Goal: Transaction & Acquisition: Purchase product/service

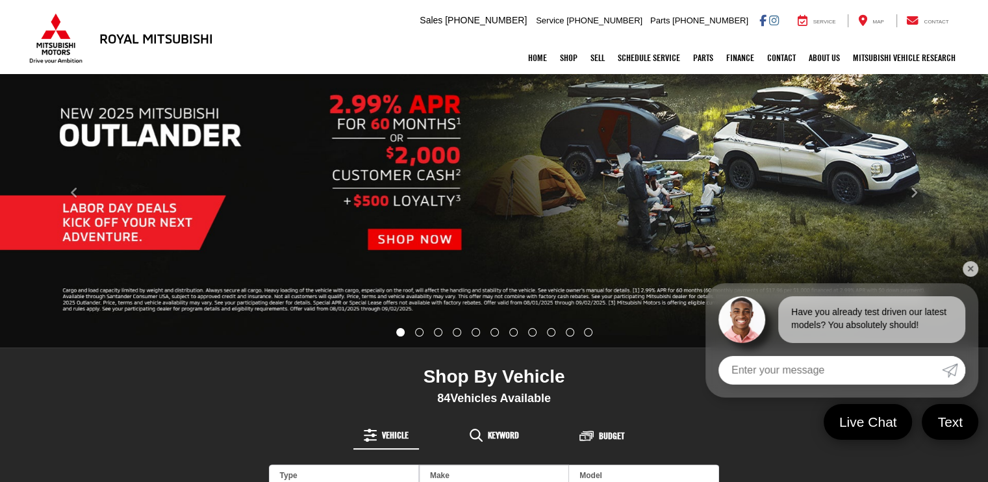
scroll to position [195, 0]
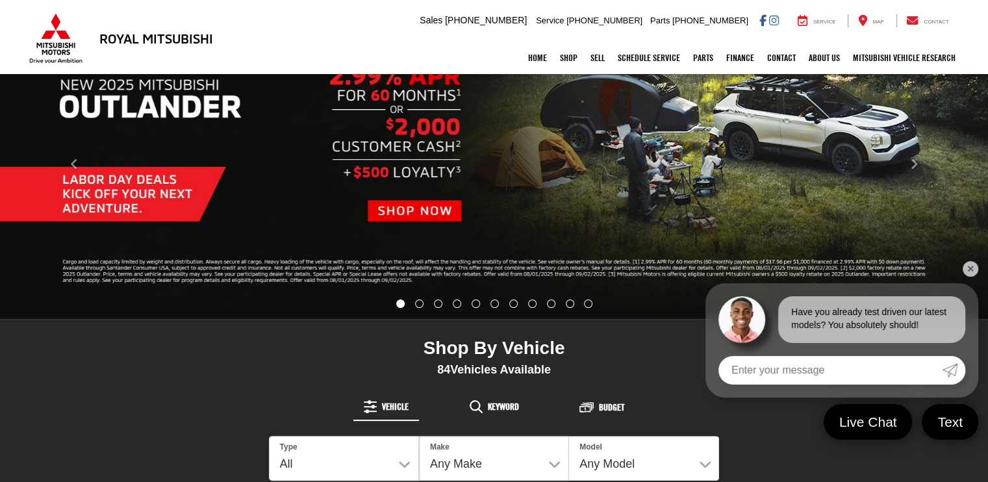
click at [971, 270] on link "✕" at bounding box center [971, 269] width 16 height 16
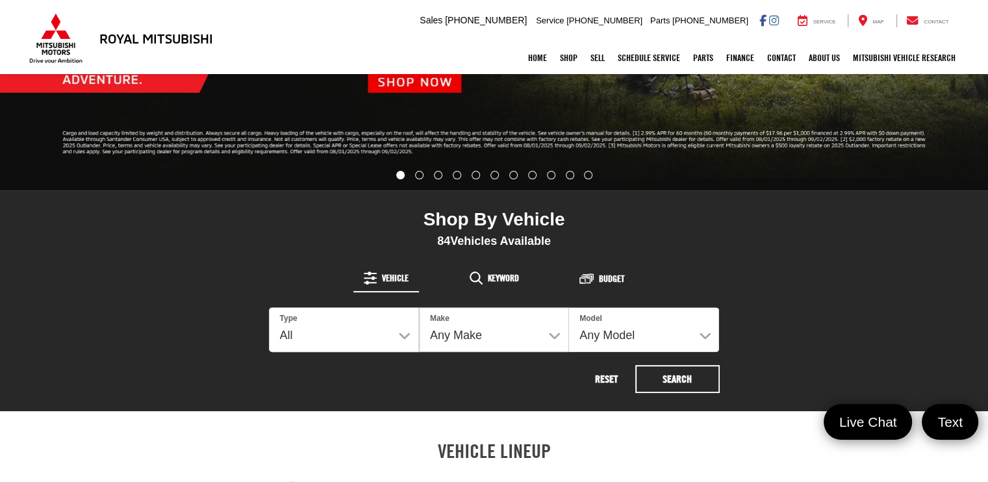
scroll to position [325, 0]
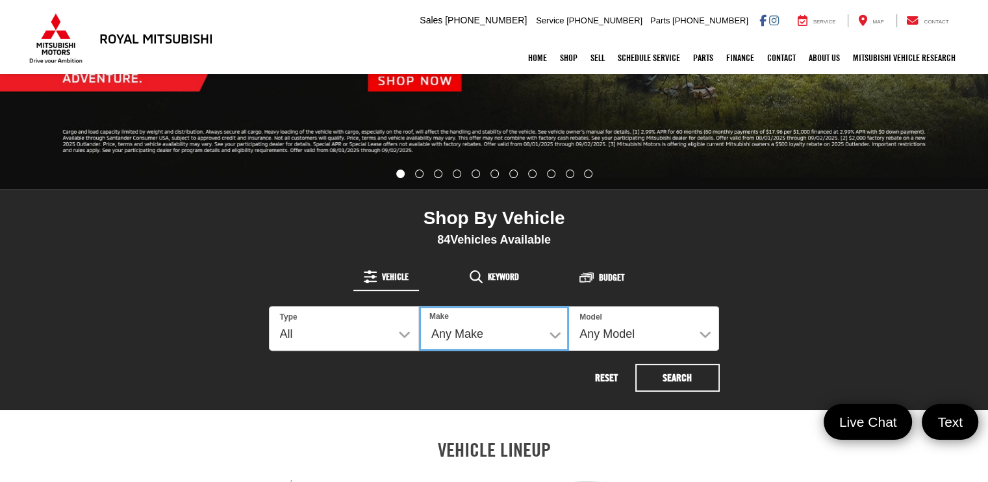
click at [521, 324] on select "Any Make Buick Chevrolet Dodge Ford GMC Hyundai Jeep Kia Mazda Mitsubishi Nissa…" at bounding box center [494, 328] width 150 height 45
select select "Mitsubishi"
click at [419, 306] on select "Any Make Buick Chevrolet Dodge Ford GMC Hyundai Jeep Kia Mazda Mitsubishi Nissa…" at bounding box center [494, 328] width 150 height 45
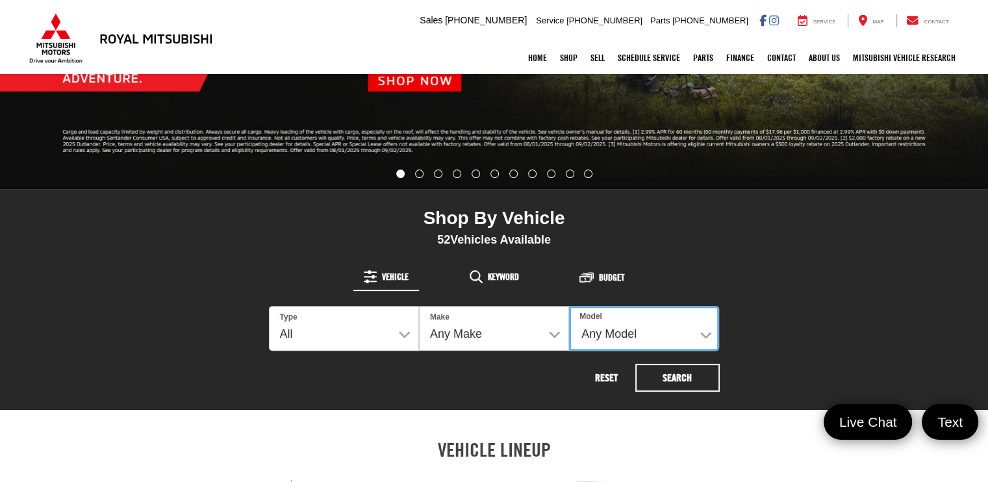
click at [605, 335] on select "Any Model Eclipse Cross Outlander Outlander PHEV Outlander Sport" at bounding box center [644, 328] width 150 height 45
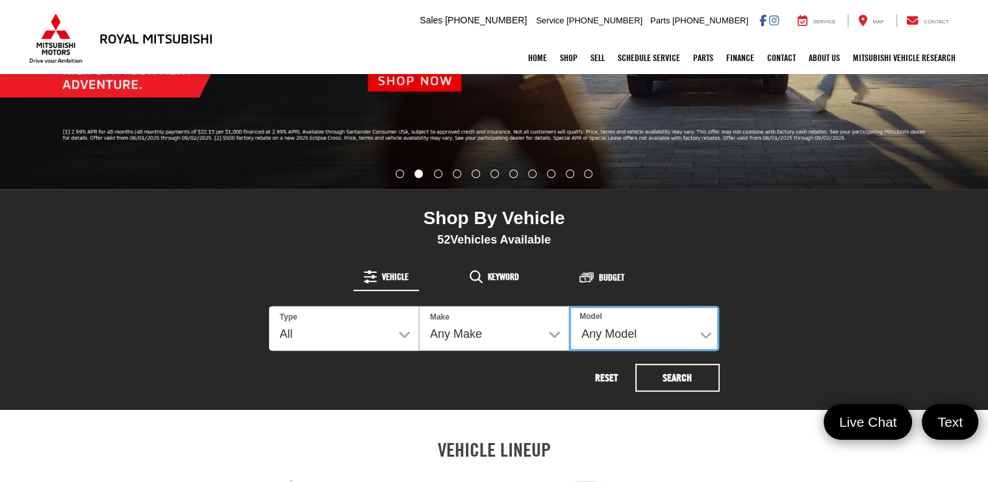
select select "Outlander"
click at [569, 306] on select "Any Model Eclipse Cross Outlander Outlander PHEV Outlander Sport" at bounding box center [644, 328] width 150 height 45
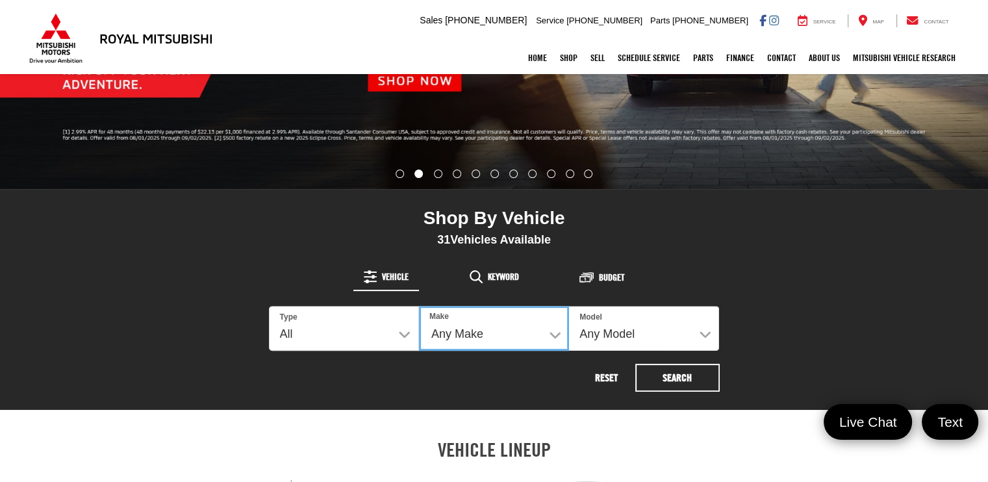
click at [522, 335] on select "Any Make Mitsubishi" at bounding box center [494, 328] width 150 height 45
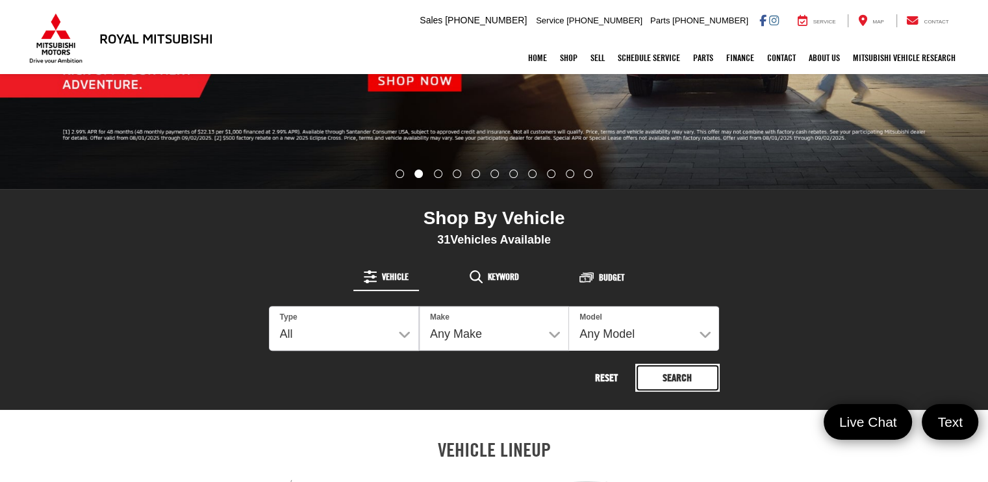
click at [674, 376] on button "Search" at bounding box center [677, 378] width 84 height 28
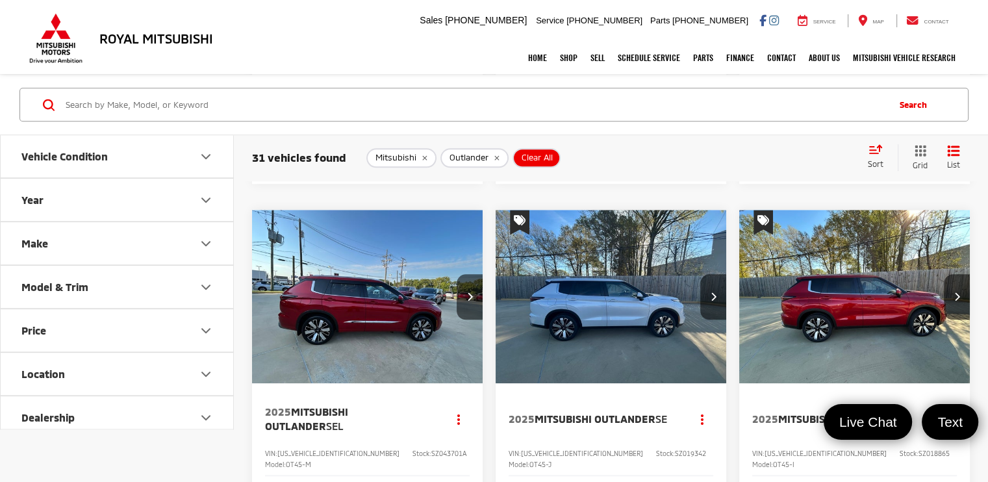
scroll to position [1299, 0]
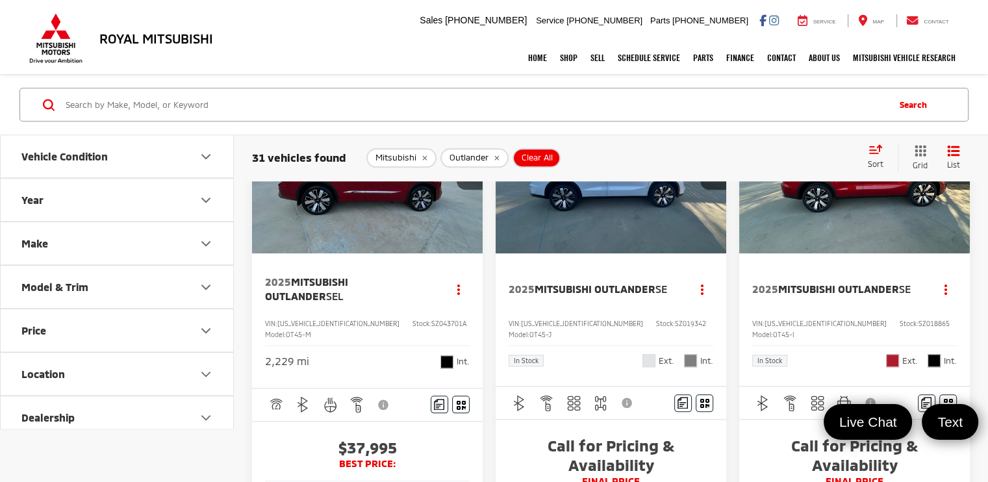
click at [101, 207] on button "Year" at bounding box center [118, 200] width 234 height 42
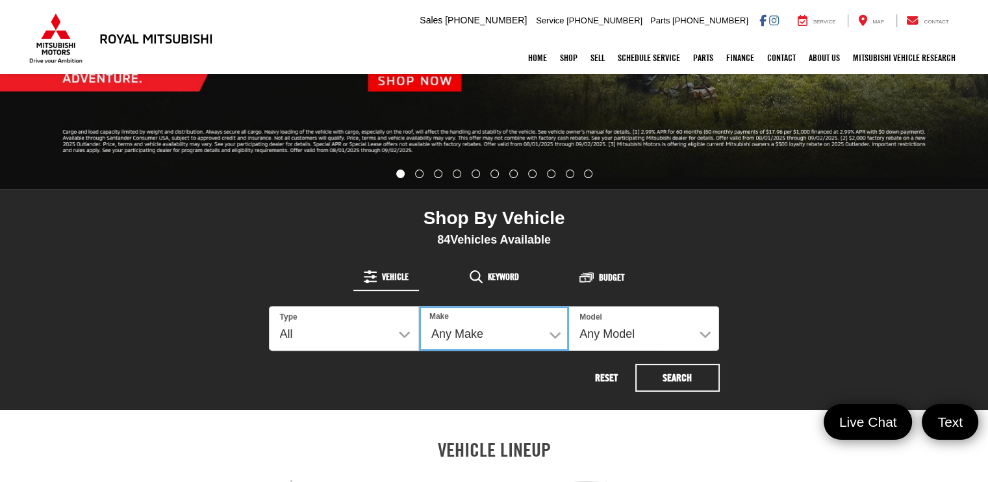
click at [535, 329] on select "Any Make Buick Chevrolet Dodge Ford GMC Hyundai Jeep Kia Mazda Mitsubishi Nissa…" at bounding box center [494, 328] width 150 height 45
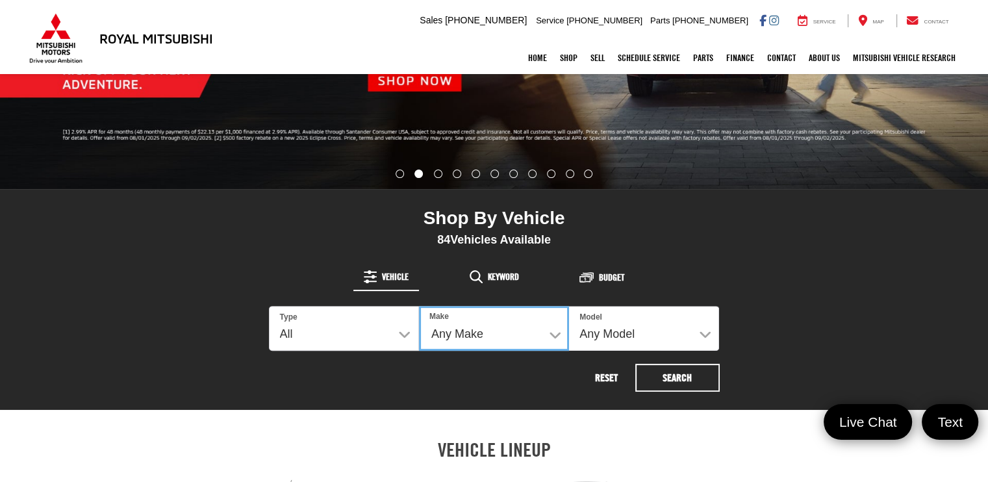
select select "Mitsubishi"
click at [419, 306] on select "Any Make Buick Chevrolet Dodge Ford GMC Hyundai Jeep Kia Mazda Mitsubishi Nissa…" at bounding box center [494, 328] width 150 height 45
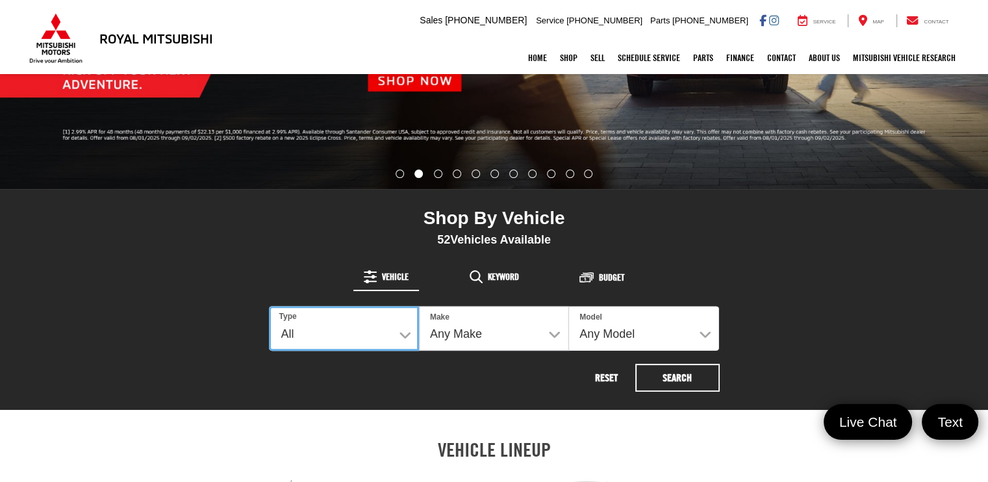
click at [405, 339] on select "All New Used" at bounding box center [344, 328] width 150 height 45
select select "Type:N"
click at [269, 306] on select "All New Used" at bounding box center [344, 328] width 150 height 45
select select "Mitsubishi"
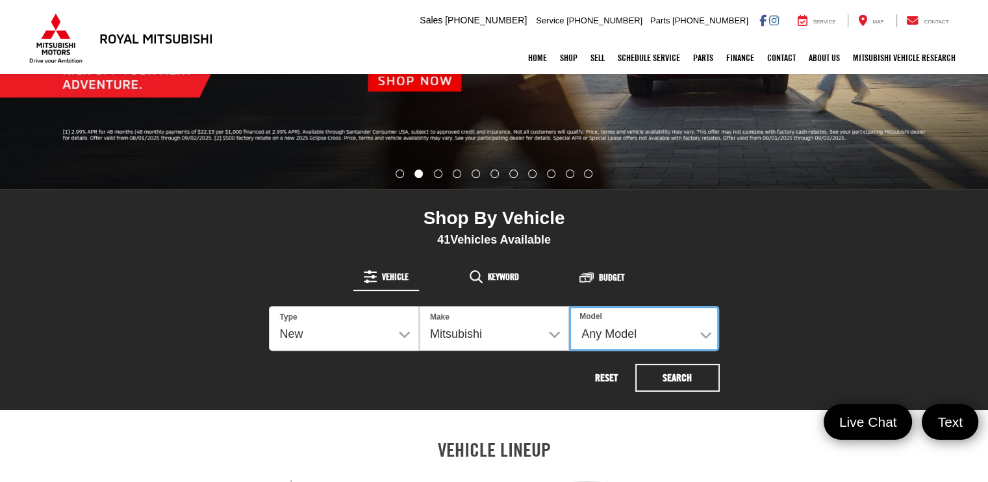
click at [621, 327] on select "Any Model Eclipse Cross Outlander Outlander PHEV Outlander Sport" at bounding box center [644, 328] width 150 height 45
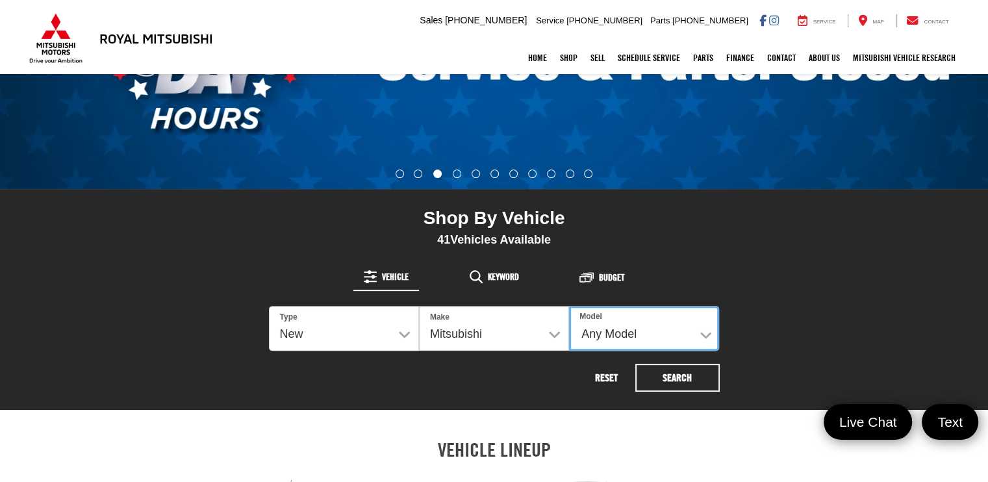
select select "Outlander"
click at [569, 306] on select "Any Model Eclipse Cross Outlander Outlander PHEV Outlander Sport" at bounding box center [644, 328] width 150 height 45
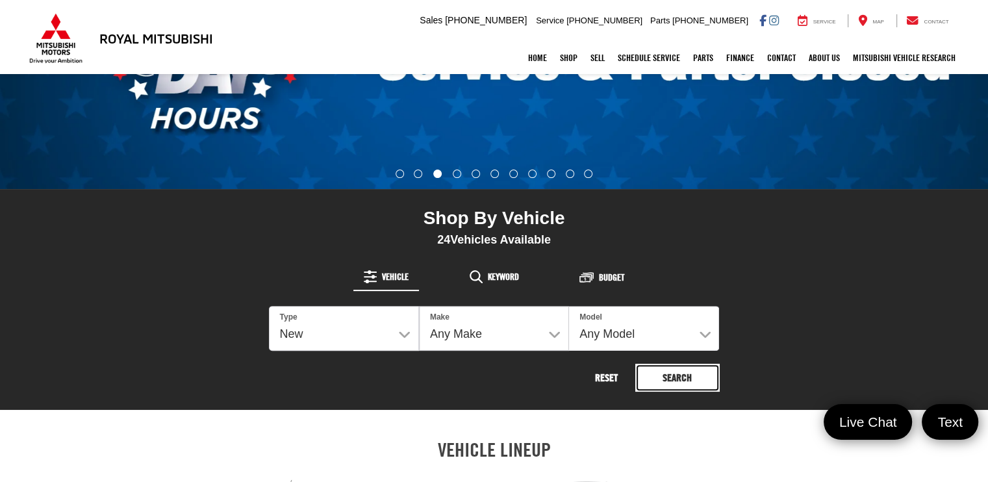
click at [665, 379] on button "Search" at bounding box center [677, 378] width 84 height 28
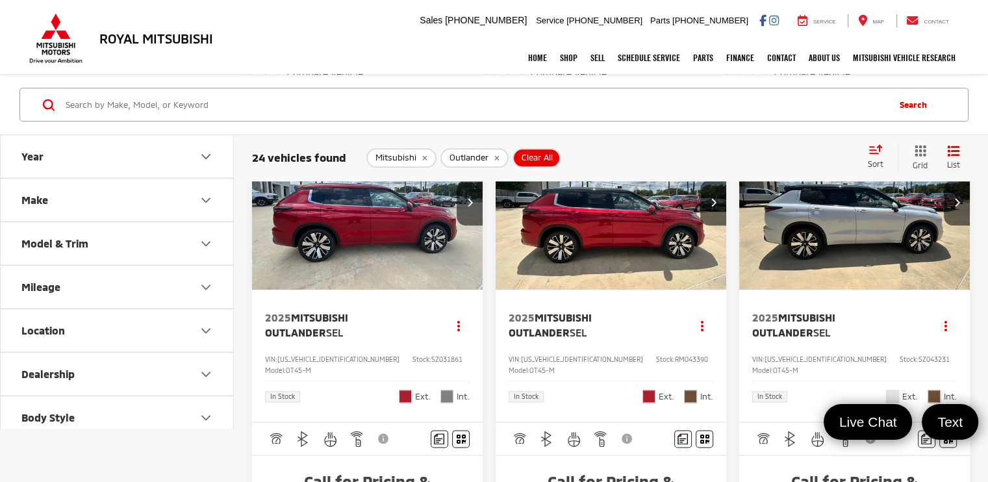
scroll to position [1494, 0]
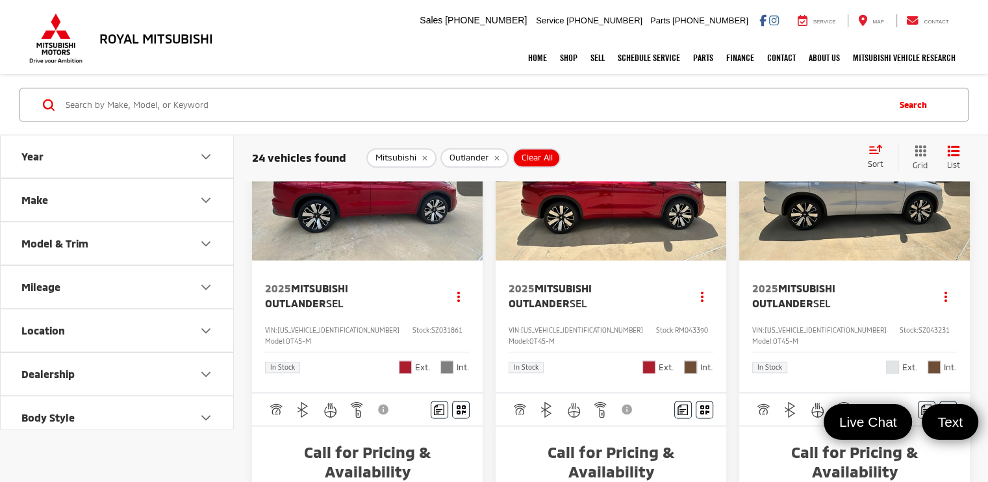
click at [616, 262] on img "2025 Mitsubishi Outlander SEL 0" at bounding box center [611, 174] width 233 height 175
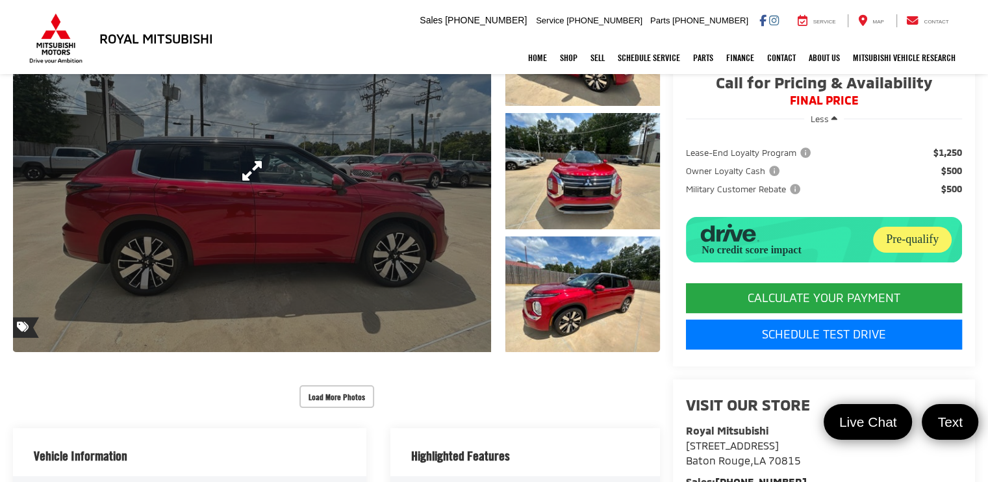
scroll to position [189, 0]
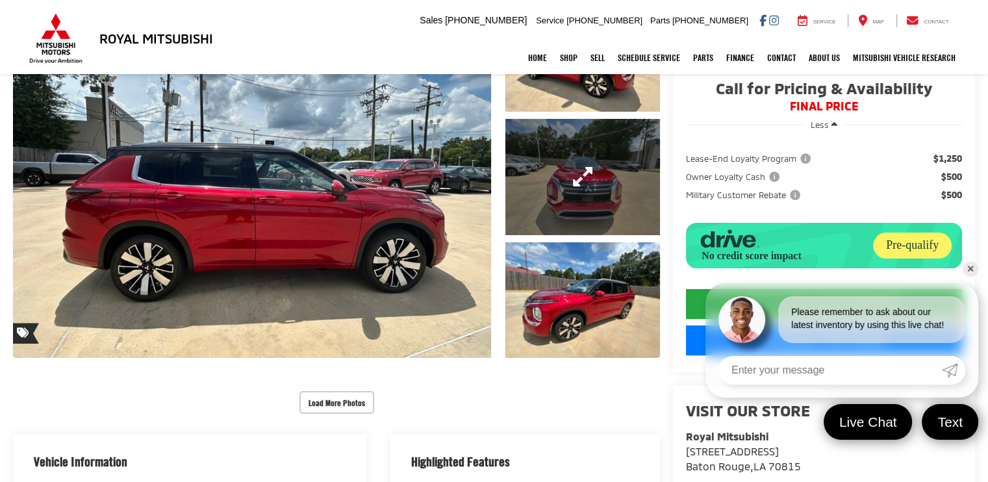
click at [577, 184] on link "Expand Photo 2" at bounding box center [582, 177] width 155 height 116
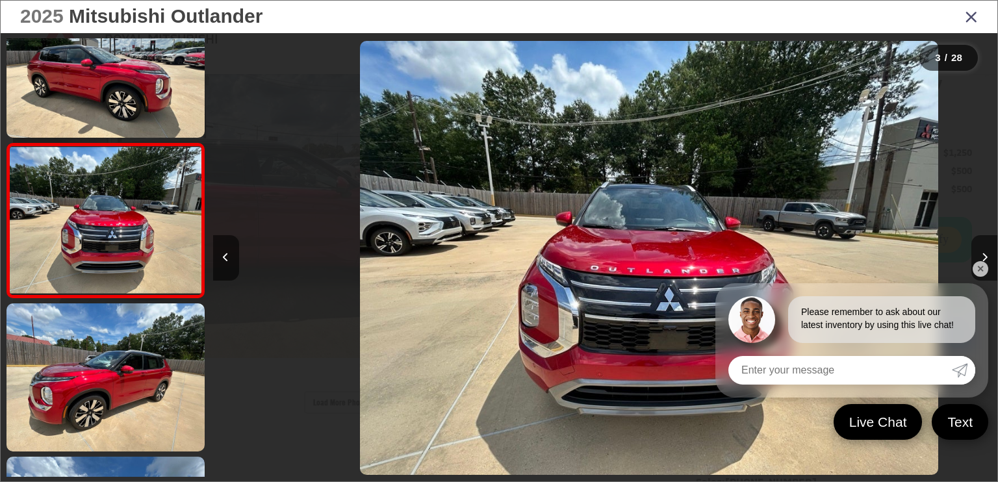
scroll to position [0, 1569]
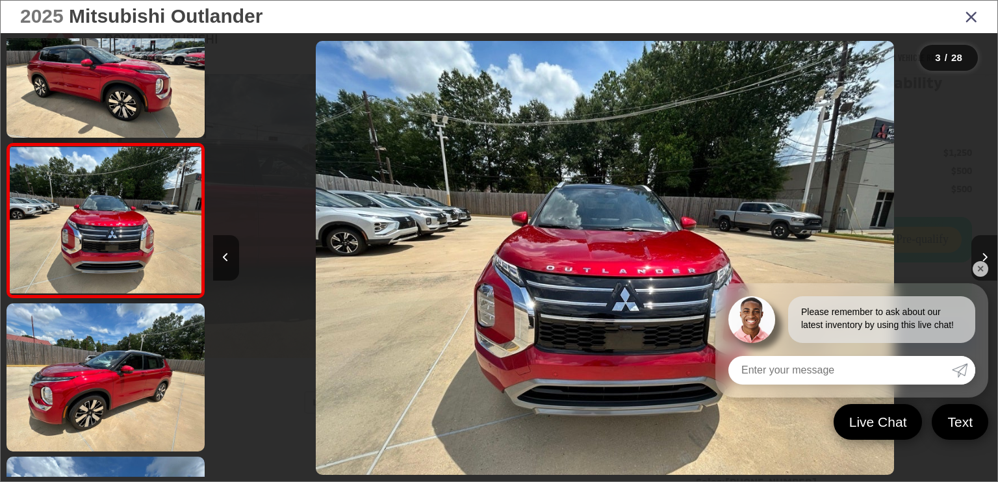
click at [986, 249] on button "Next image" at bounding box center [984, 257] width 26 height 45
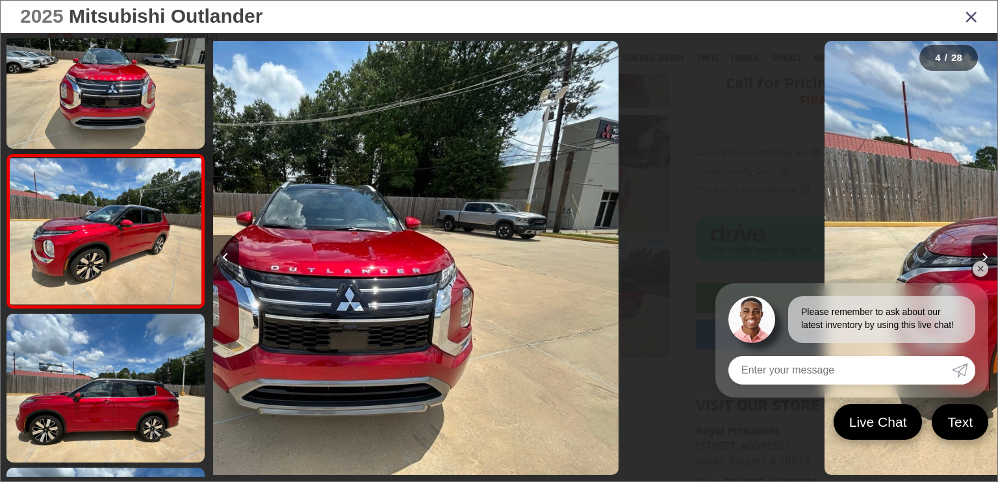
scroll to position [357, 0]
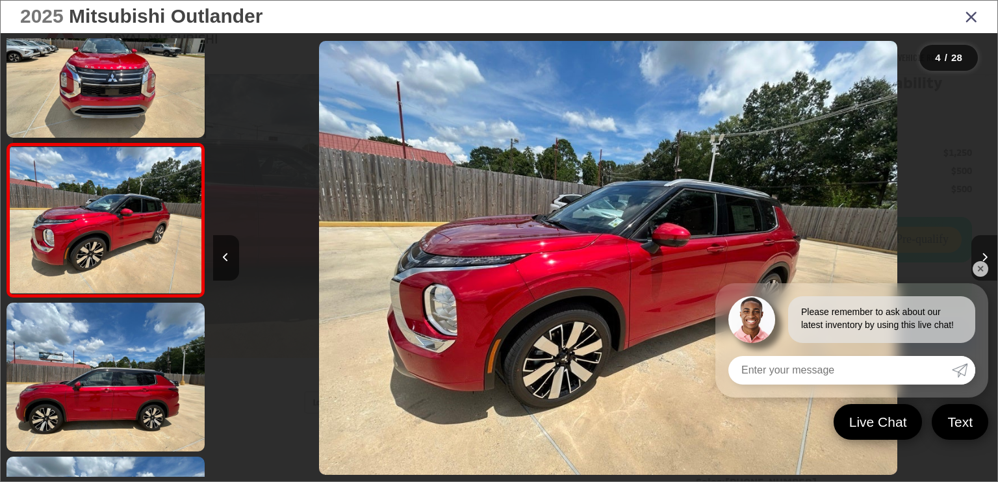
click at [986, 249] on button "Next image" at bounding box center [984, 257] width 26 height 45
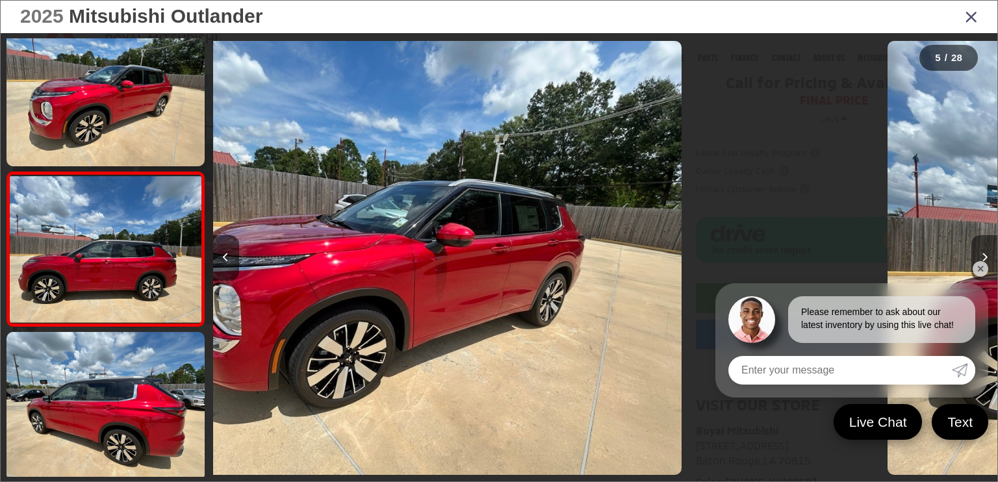
scroll to position [511, 0]
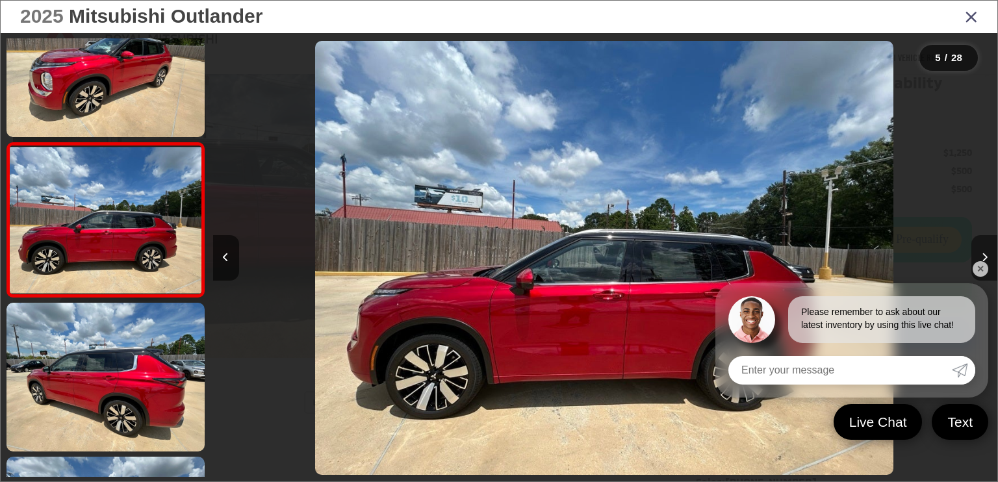
click at [986, 249] on button "Next image" at bounding box center [984, 257] width 26 height 45
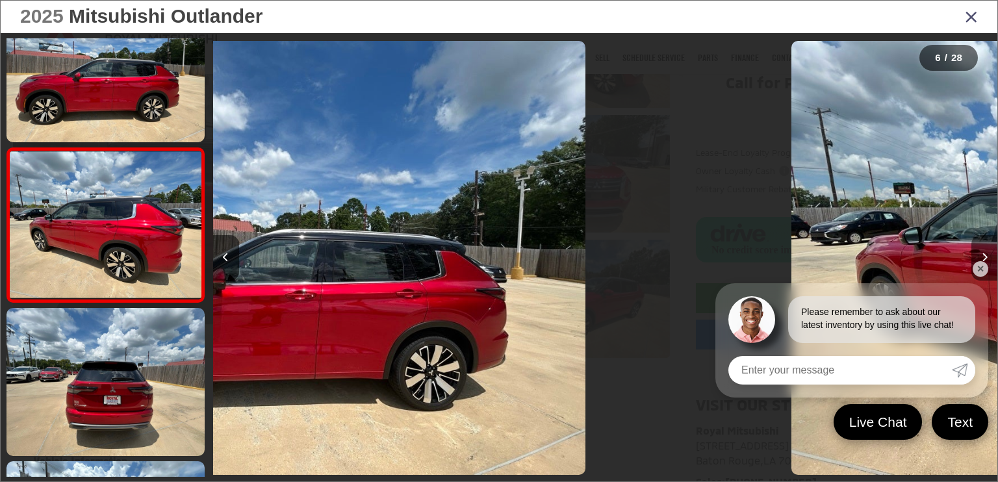
scroll to position [665, 0]
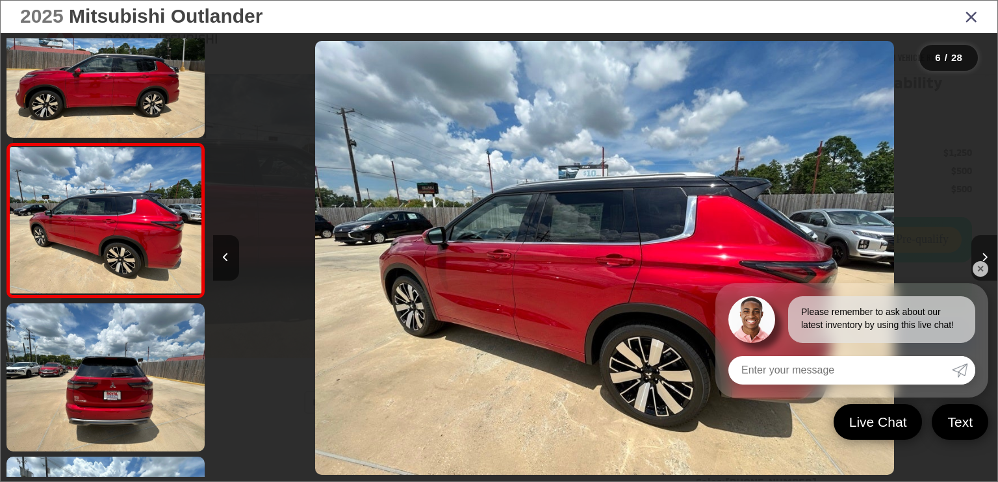
click at [986, 251] on button "Next image" at bounding box center [984, 257] width 26 height 45
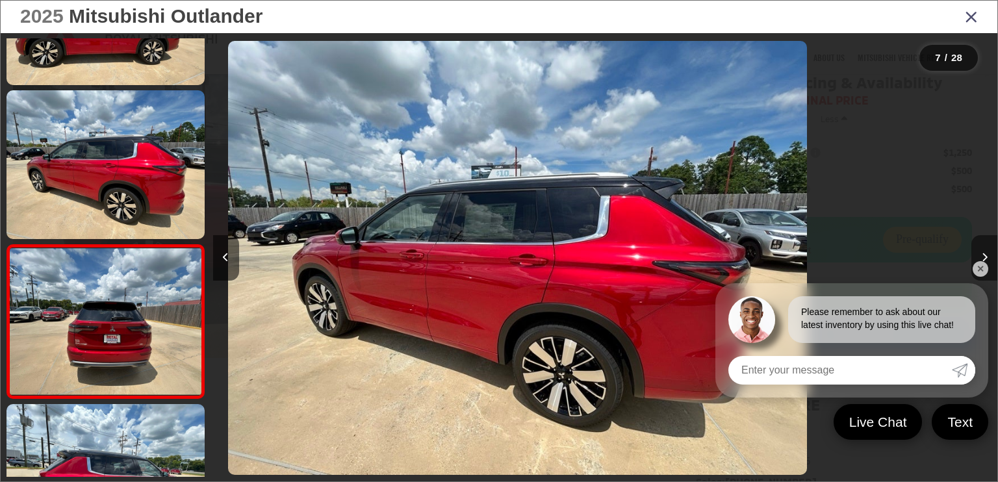
scroll to position [819, 0]
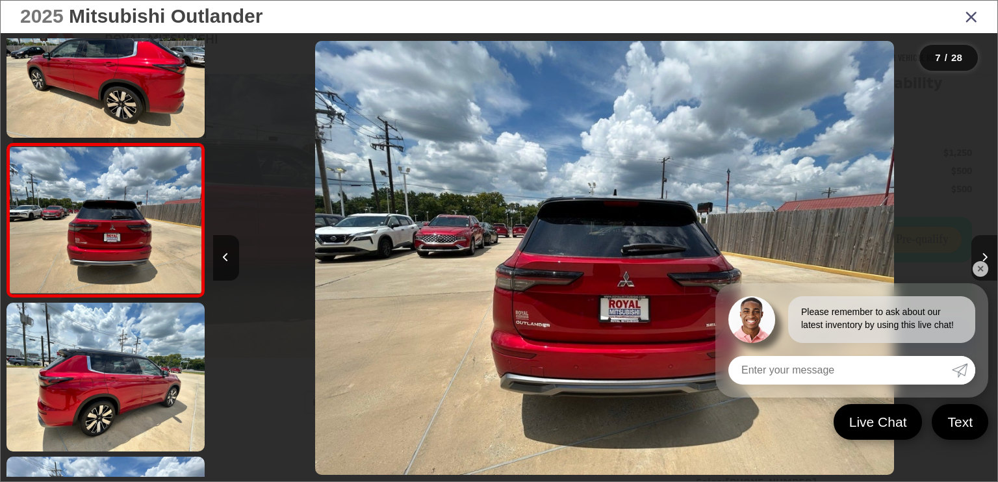
click at [986, 251] on button "Next image" at bounding box center [984, 257] width 26 height 45
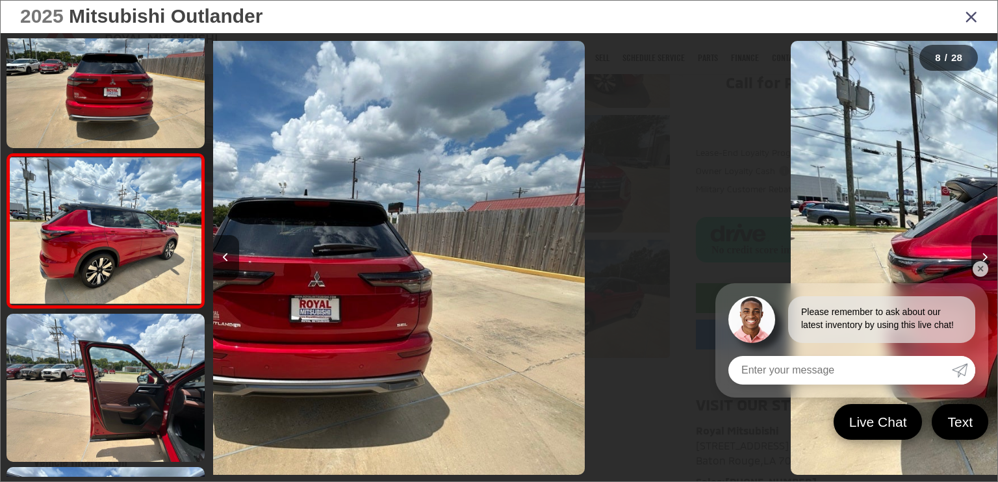
scroll to position [973, 0]
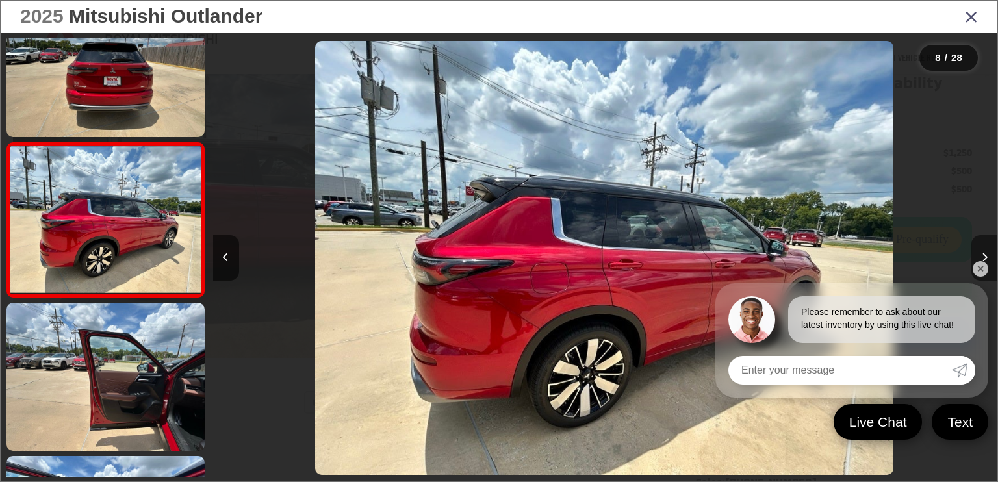
click at [986, 251] on button "Next image" at bounding box center [984, 257] width 26 height 45
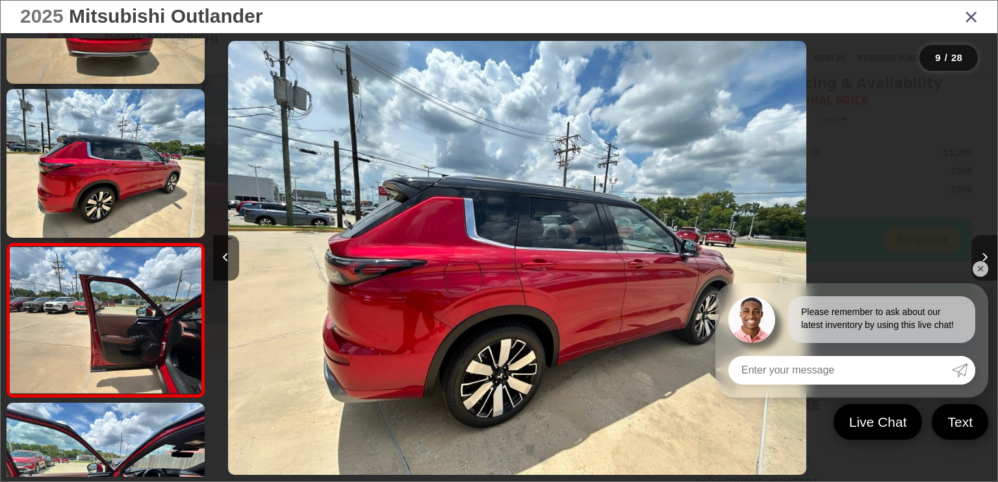
scroll to position [0, 0]
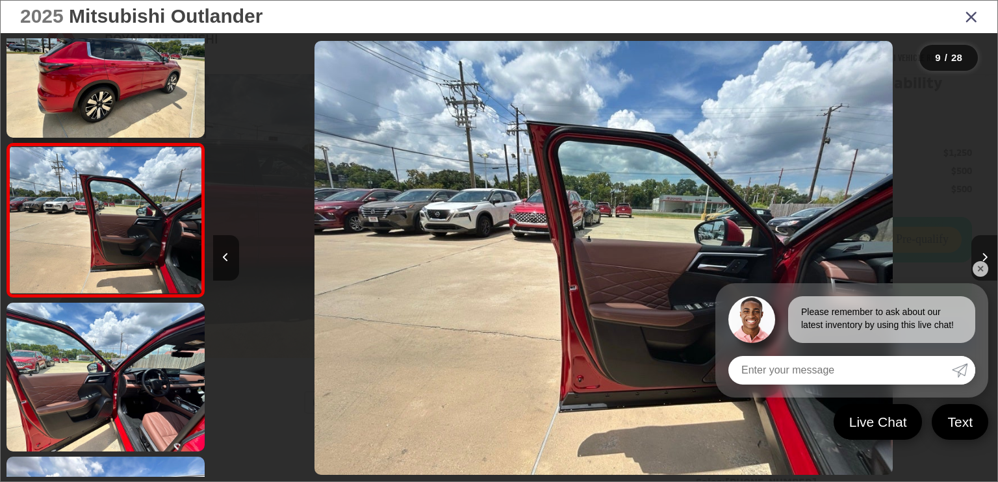
click at [986, 251] on button "Next image" at bounding box center [984, 257] width 26 height 45
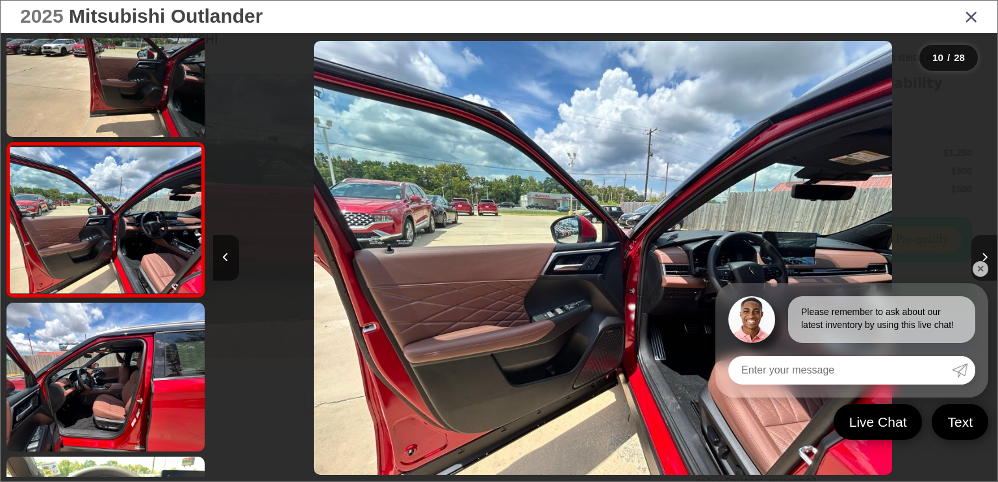
click at [986, 251] on button "Next image" at bounding box center [984, 257] width 26 height 45
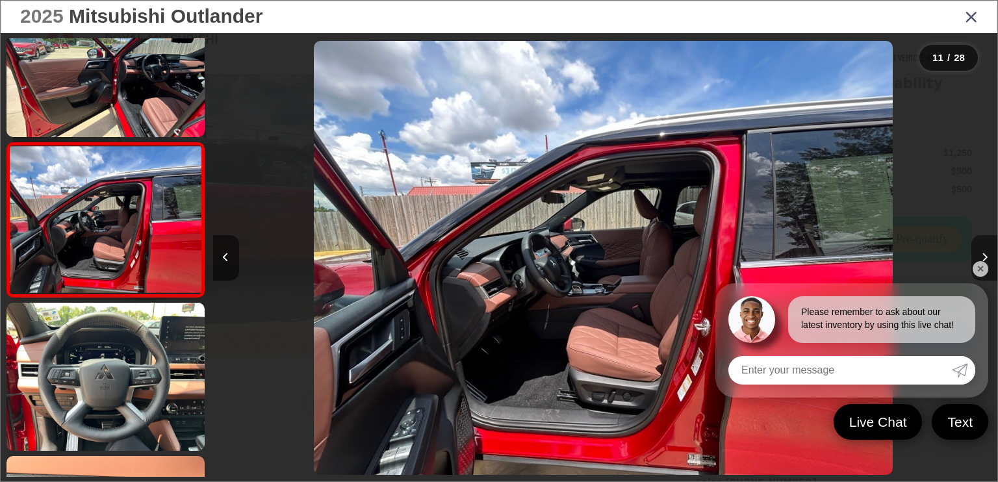
click at [986, 251] on button "Next image" at bounding box center [984, 257] width 26 height 45
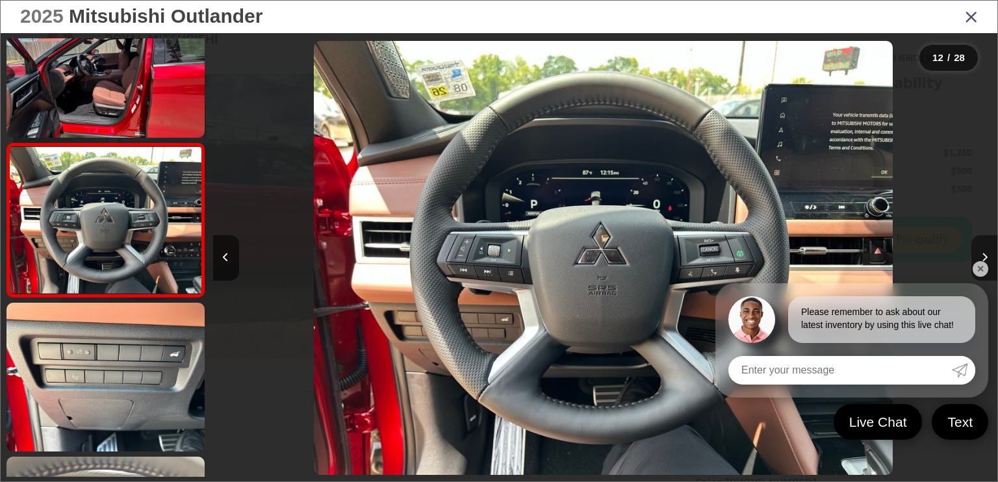
click at [988, 256] on button "Next image" at bounding box center [984, 257] width 26 height 45
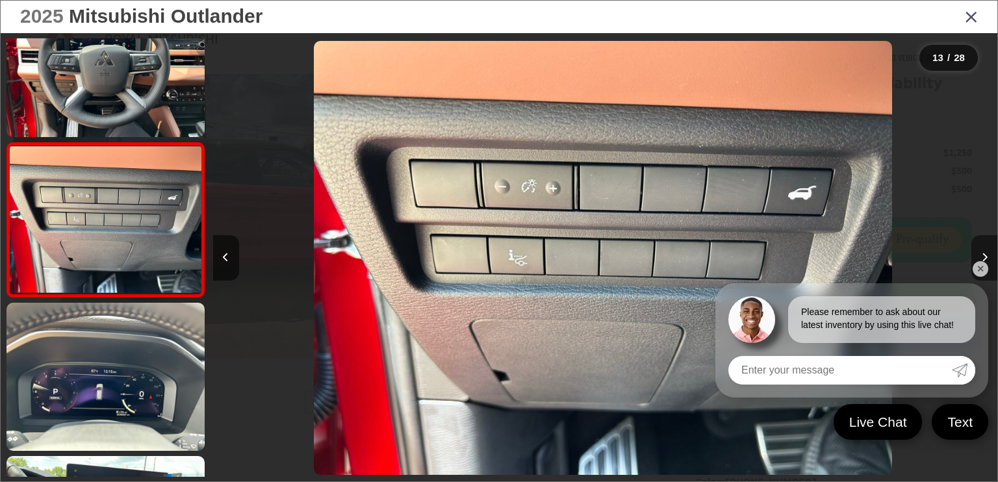
click at [988, 257] on button "Next image" at bounding box center [984, 257] width 26 height 45
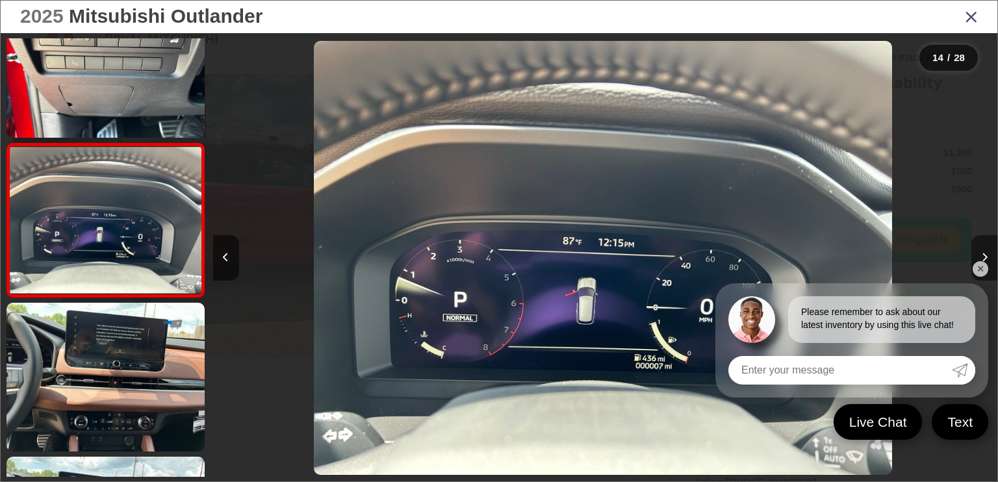
click at [988, 257] on button "Next image" at bounding box center [984, 257] width 26 height 45
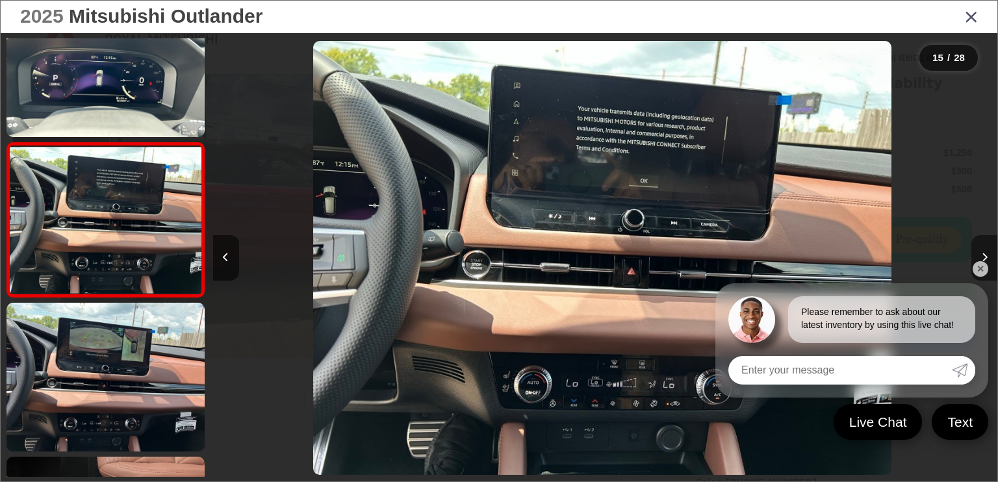
click at [988, 257] on button "Next image" at bounding box center [984, 257] width 26 height 45
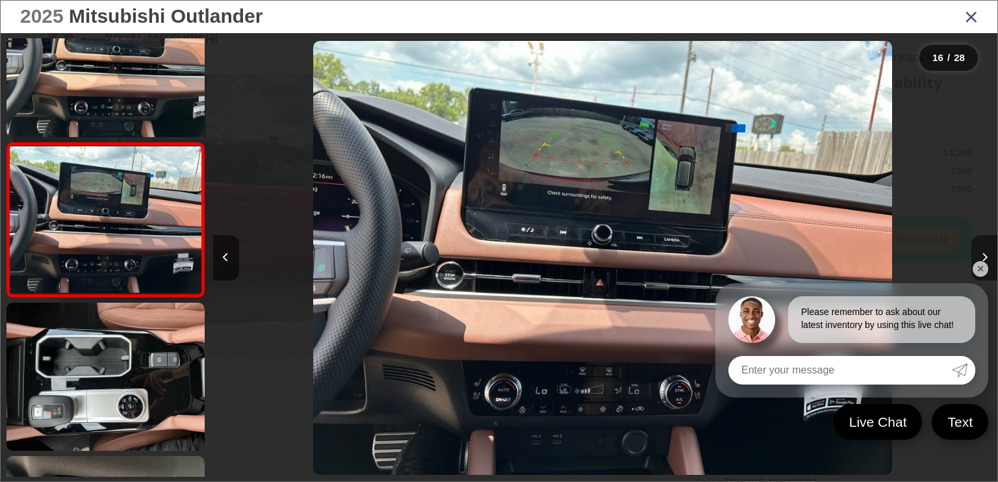
click at [988, 259] on button "Next image" at bounding box center [984, 257] width 26 height 45
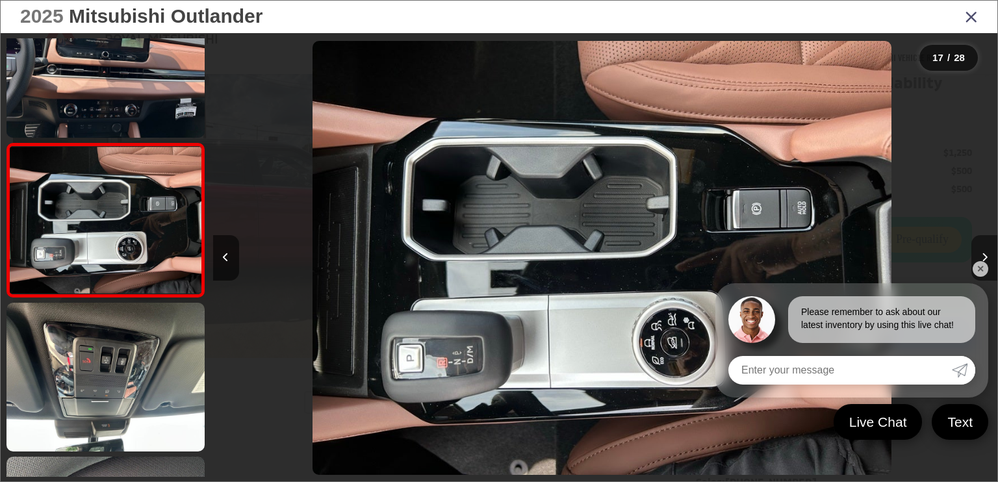
click at [988, 259] on button "Next image" at bounding box center [984, 257] width 26 height 45
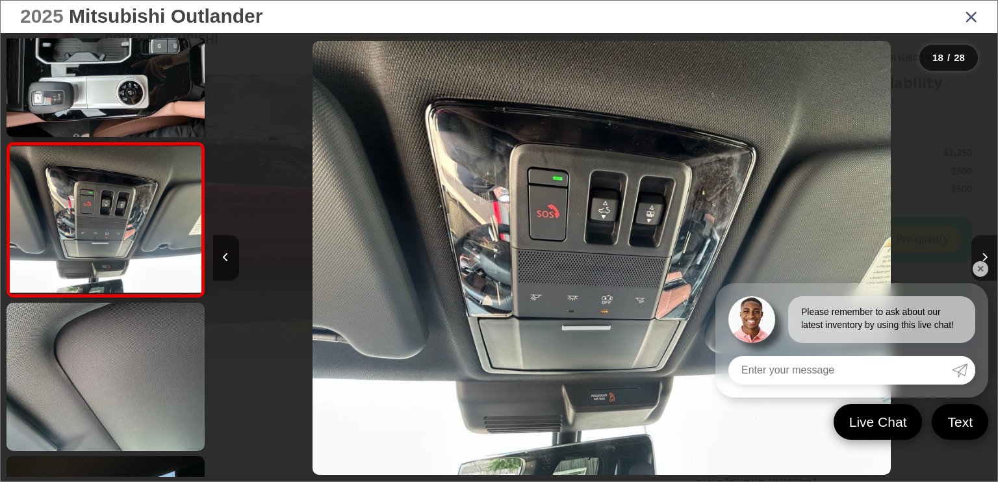
click at [988, 259] on button "Next image" at bounding box center [984, 257] width 26 height 45
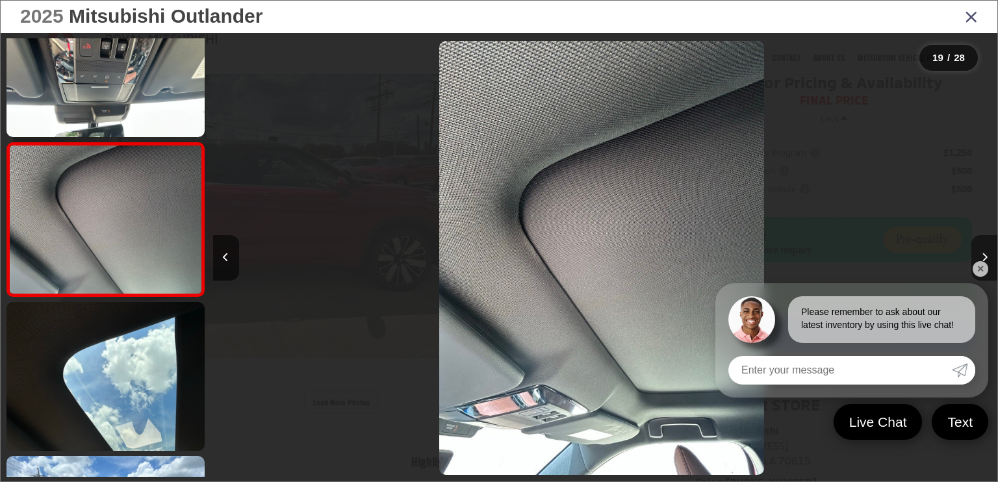
click at [988, 259] on button "Next image" at bounding box center [984, 257] width 26 height 45
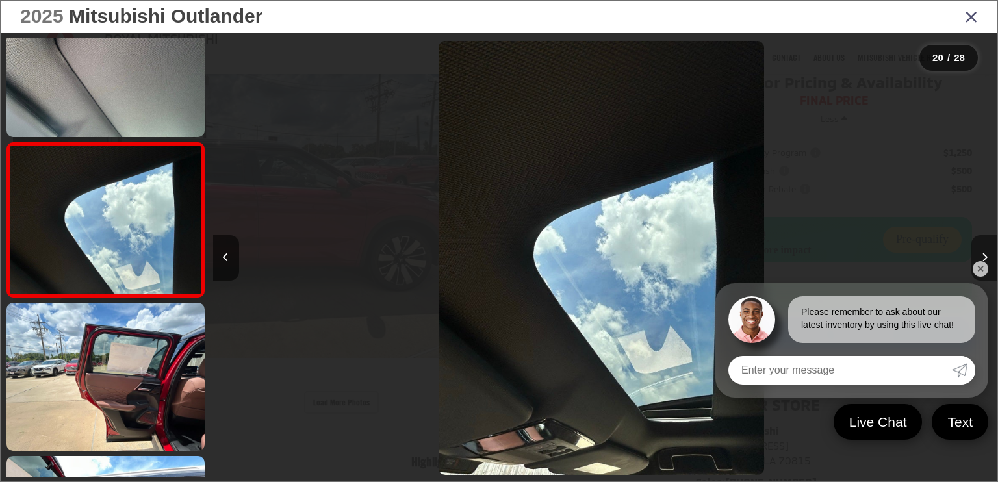
click at [988, 259] on button "Next image" at bounding box center [984, 257] width 26 height 45
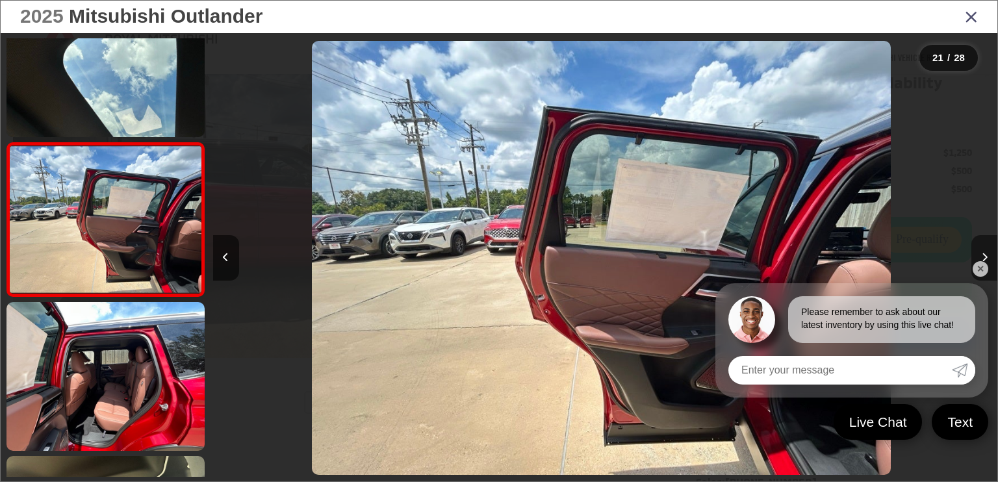
click at [988, 259] on button "Next image" at bounding box center [984, 257] width 26 height 45
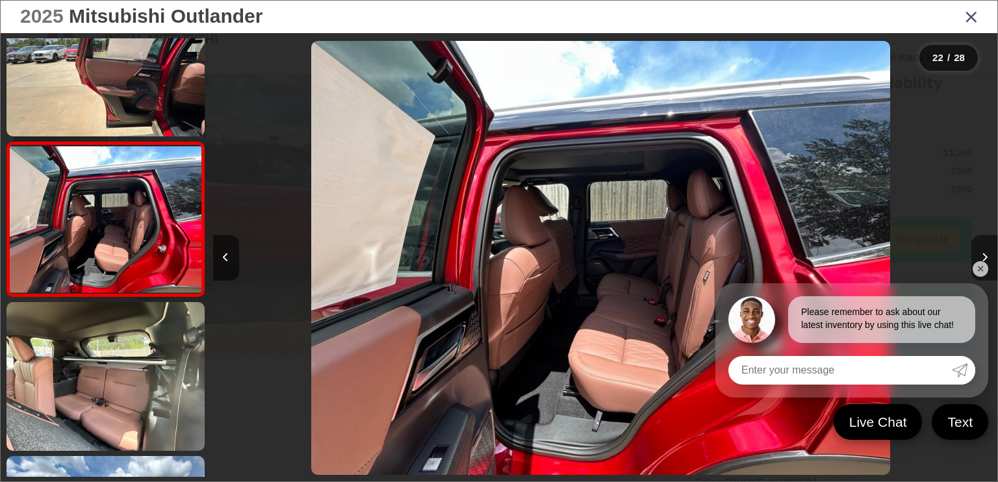
click at [988, 261] on button "Next image" at bounding box center [984, 257] width 26 height 45
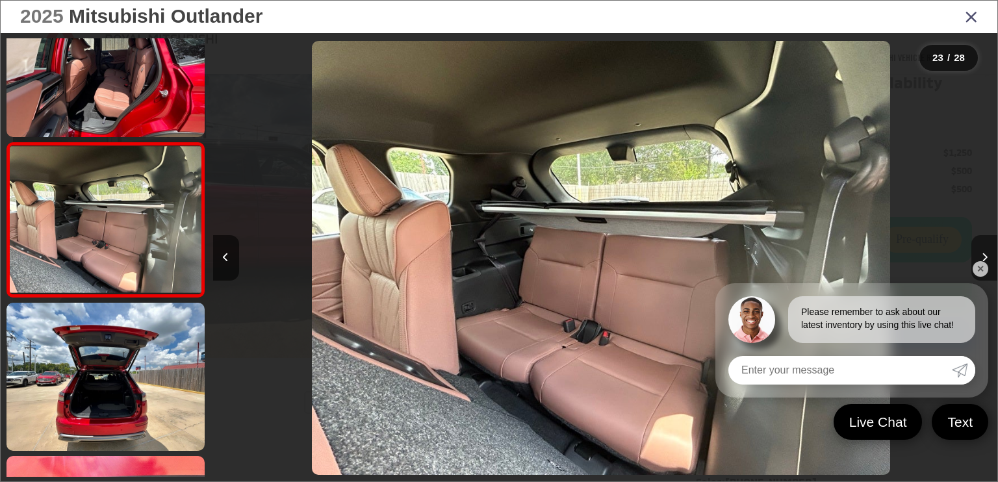
click at [988, 261] on button "Next image" at bounding box center [984, 257] width 26 height 45
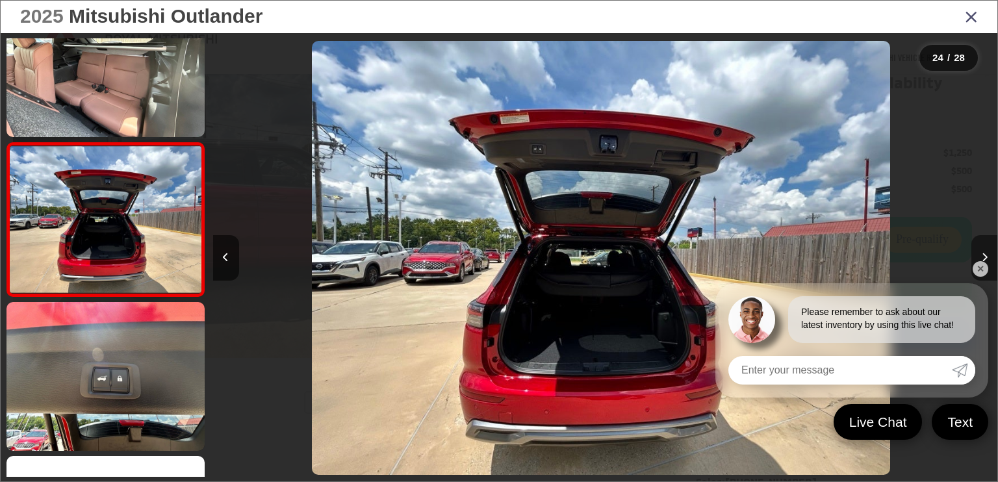
click at [988, 261] on button "Next image" at bounding box center [984, 257] width 26 height 45
